Goal: Navigation & Orientation: Find specific page/section

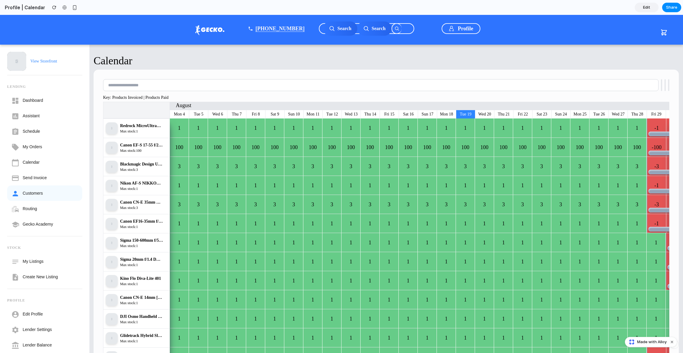
click at [29, 191] on h4 "Customers" at bounding box center [33, 193] width 20 height 7
click at [55, 193] on div "Customers" at bounding box center [44, 193] width 75 height 15
click at [32, 192] on h4 "Customers" at bounding box center [33, 193] width 20 height 7
drag, startPoint x: 28, startPoint y: 184, endPoint x: 27, endPoint y: 209, distance: 24.5
click at [27, 209] on div "Lending Dashboard Assistant Schedule My Orders Calendar Send Invoice Customers …" at bounding box center [44, 151] width 75 height 161
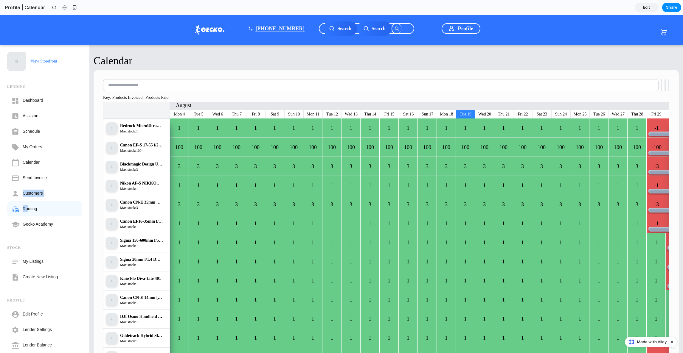
click at [27, 209] on h4 "Routing" at bounding box center [30, 208] width 14 height 7
drag, startPoint x: 25, startPoint y: 212, endPoint x: 13, endPoint y: 159, distance: 54.3
click at [13, 159] on div "Lending Dashboard Assistant Schedule My Orders Calendar Send Invoice Customers …" at bounding box center [44, 151] width 75 height 161
click at [13, 159] on icon at bounding box center [15, 163] width 8 height 8
click at [15, 181] on icon at bounding box center [15, 178] width 7 height 5
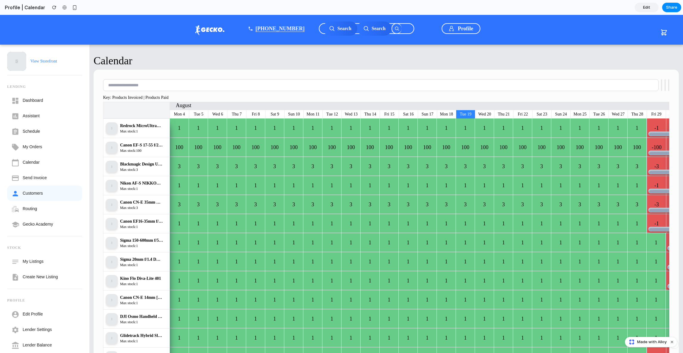
click at [27, 192] on h4 "Customers" at bounding box center [33, 193] width 20 height 7
click at [35, 192] on h4 "Customers" at bounding box center [33, 193] width 20 height 7
click at [54, 194] on div "Customers" at bounding box center [44, 193] width 75 height 15
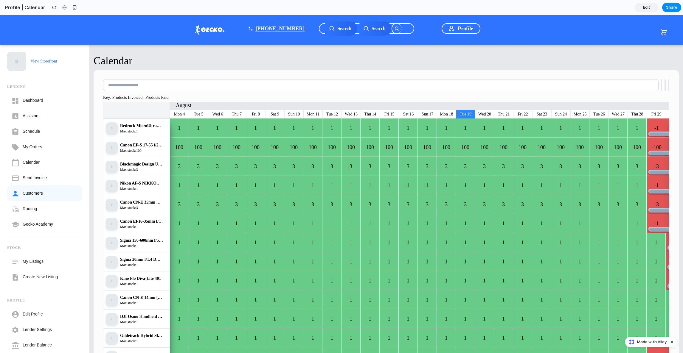
click at [17, 195] on icon at bounding box center [15, 194] width 8 height 8
click at [19, 195] on div "Customers" at bounding box center [44, 193] width 75 height 15
click at [54, 62] on div "View Storefront" at bounding box center [43, 61] width 27 height 7
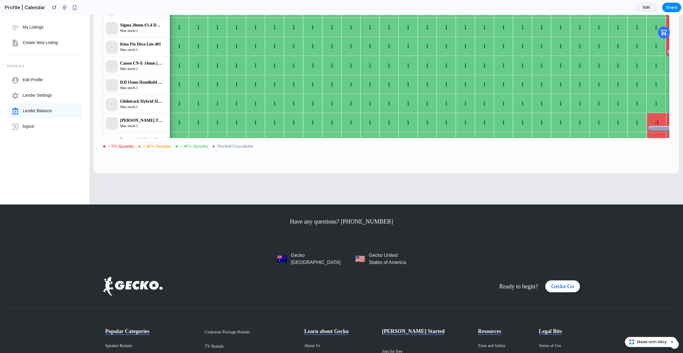
click at [36, 118] on div "Lender Balance" at bounding box center [44, 110] width 75 height 15
click at [33, 128] on h4 "logout" at bounding box center [28, 126] width 11 height 7
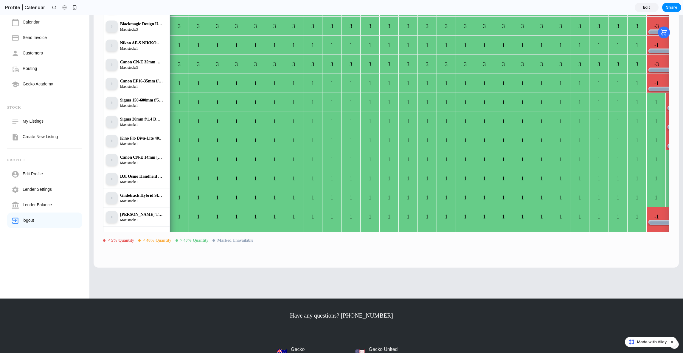
click at [33, 128] on div "My Listings" at bounding box center [44, 121] width 75 height 15
click at [34, 114] on div "My Listings" at bounding box center [44, 121] width 75 height 15
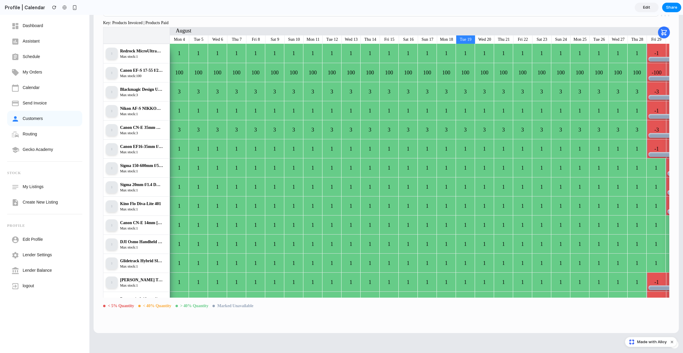
click at [34, 119] on h4 "Customers" at bounding box center [33, 118] width 20 height 7
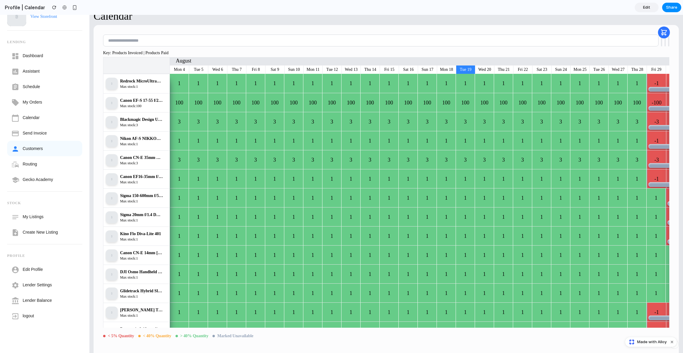
click at [34, 119] on h4 "Calendar" at bounding box center [31, 117] width 17 height 7
